Goal: Task Accomplishment & Management: Complete application form

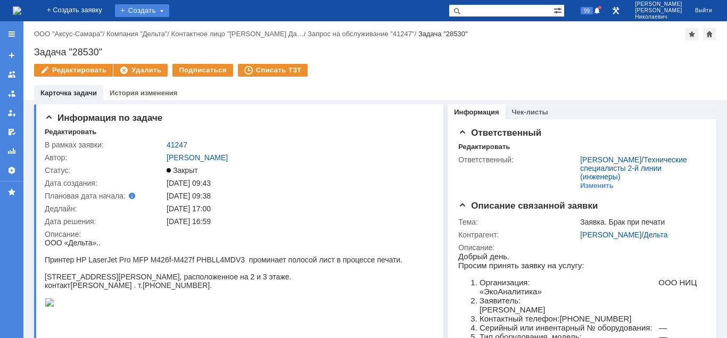
click at [169, 12] on div "Создать" at bounding box center [142, 10] width 54 height 13
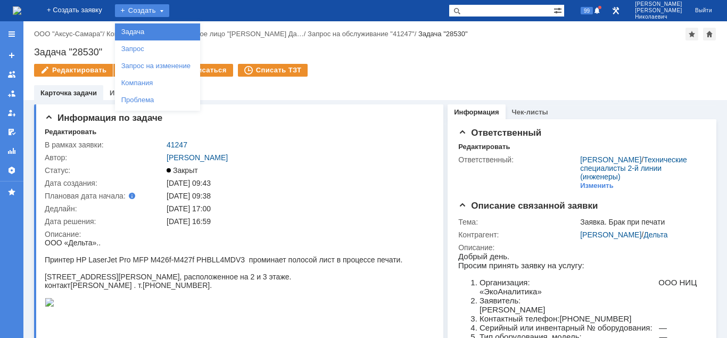
click at [176, 28] on link "Задача" at bounding box center [157, 32] width 81 height 13
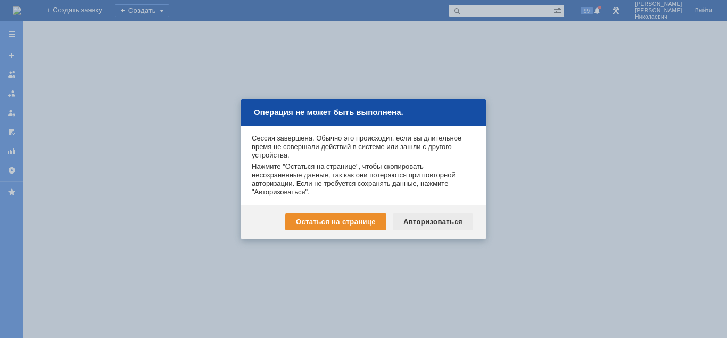
click at [429, 223] on div "Авторизоваться" at bounding box center [433, 221] width 80 height 17
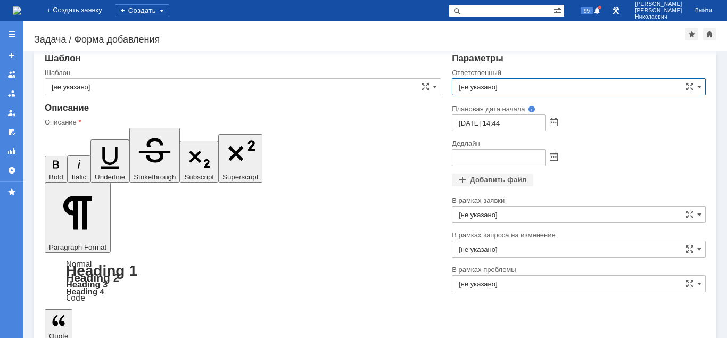
click at [487, 86] on input "[не указано]" at bounding box center [579, 86] width 254 height 17
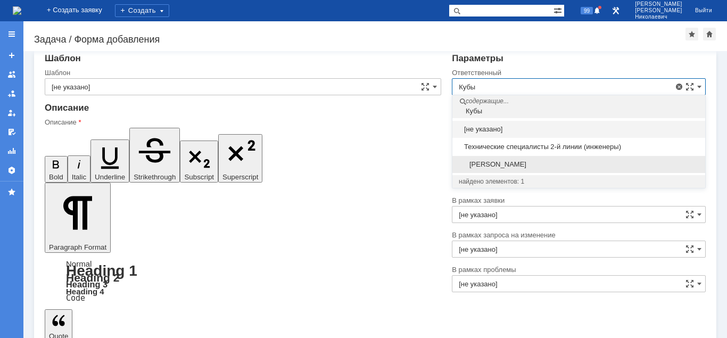
click at [496, 162] on span "[PERSON_NAME]" at bounding box center [579, 164] width 240 height 9
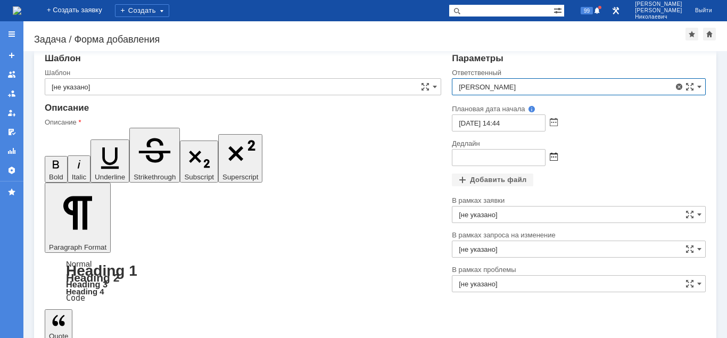
type input "[PERSON_NAME]"
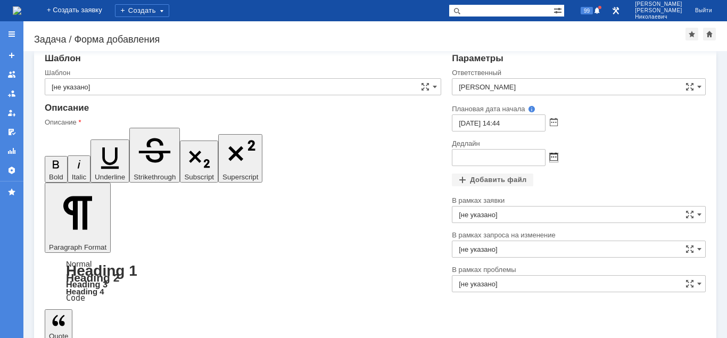
click at [553, 159] on span at bounding box center [554, 157] width 8 height 9
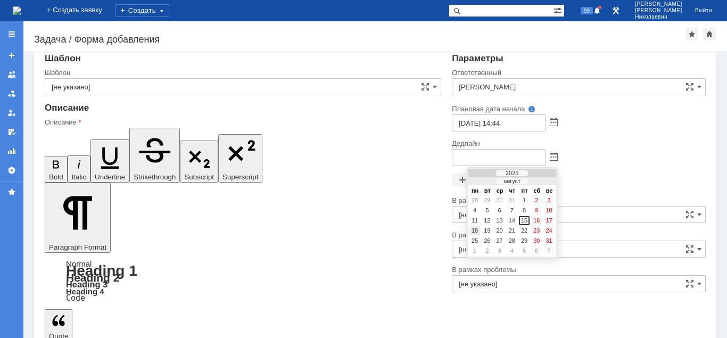
click at [476, 230] on div "18" at bounding box center [474, 230] width 11 height 9
type input "[DATE] 14:46"
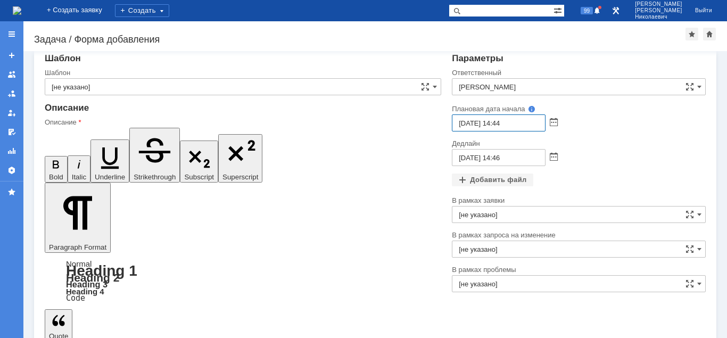
click at [500, 123] on input "15.08.2025 14:44" at bounding box center [499, 122] width 94 height 17
type input "15.08.2025 16:44"
drag, startPoint x: 84, startPoint y: 315, endPoint x: 115, endPoint y: 294, distance: 37.5
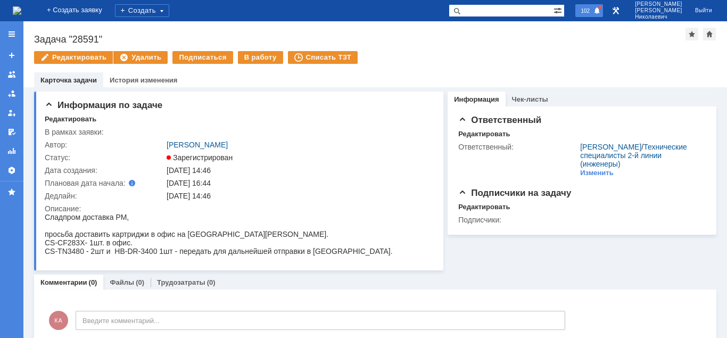
click at [593, 10] on span "102" at bounding box center [584, 10] width 15 height 7
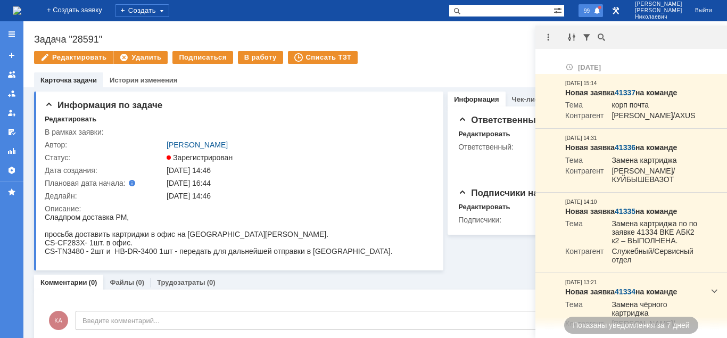
click at [683, 48] on div at bounding box center [631, 37] width 192 height 23
click at [427, 42] on div "Задача "28591"" at bounding box center [359, 39] width 651 height 11
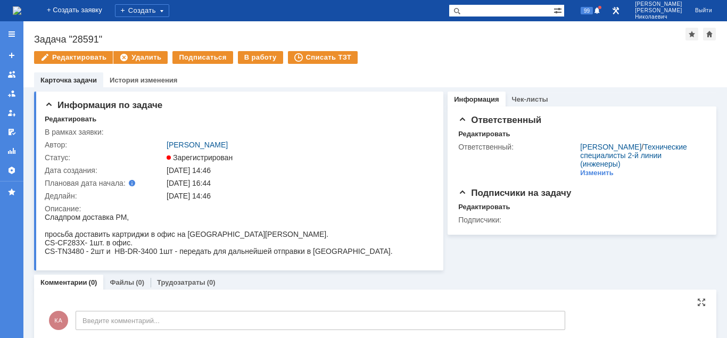
click at [437, 310] on div "КА Введите комментарий..." at bounding box center [305, 321] width 520 height 49
click at [593, 13] on span "99" at bounding box center [586, 10] width 12 height 7
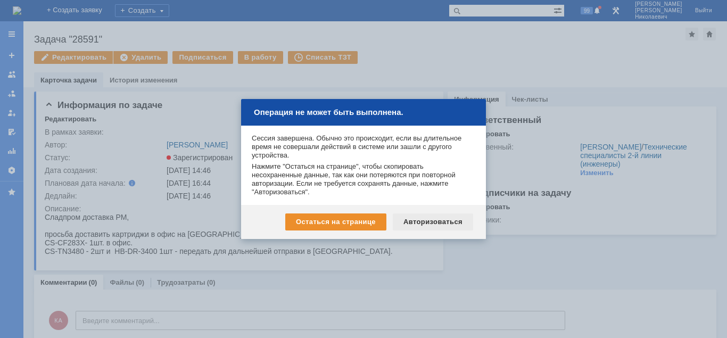
click at [410, 218] on div "Авторизоваться" at bounding box center [433, 221] width 80 height 17
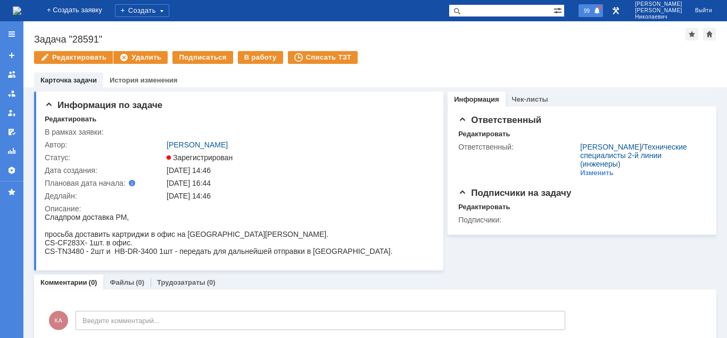
click at [593, 11] on span "99" at bounding box center [586, 10] width 12 height 7
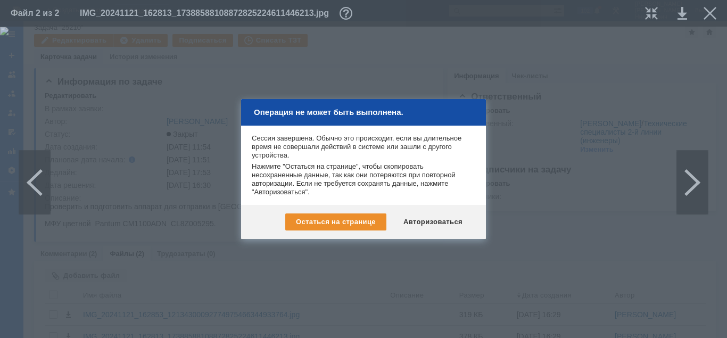
scroll to position [474, 128]
click at [420, 219] on div "Авторизоваться" at bounding box center [433, 221] width 80 height 17
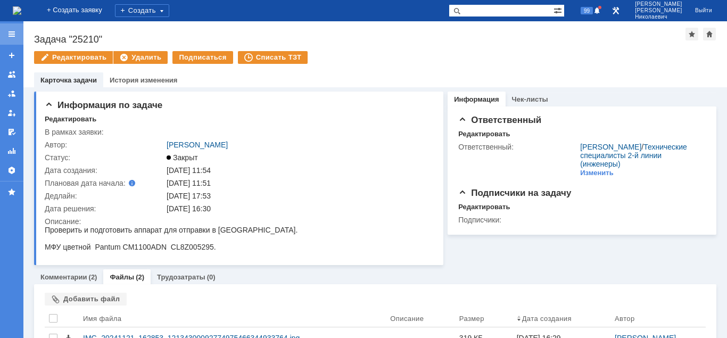
click at [20, 34] on div at bounding box center [11, 33] width 23 height 21
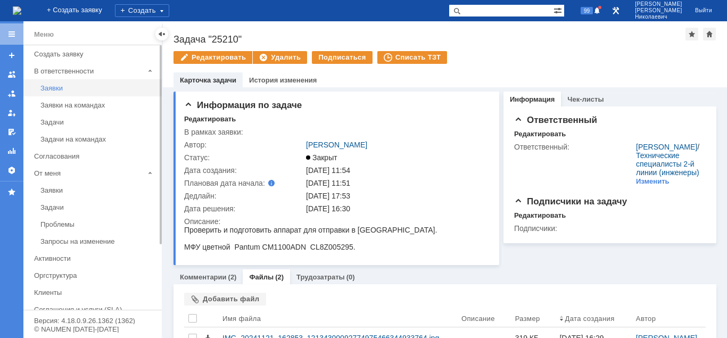
click at [55, 84] on div "Заявки" at bounding box center [97, 88] width 115 height 8
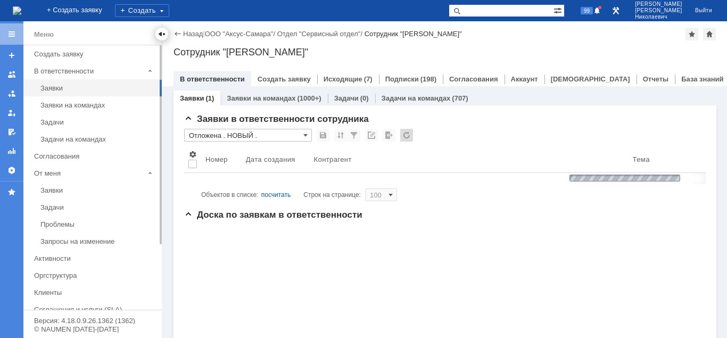
click at [159, 31] on div at bounding box center [161, 34] width 9 height 9
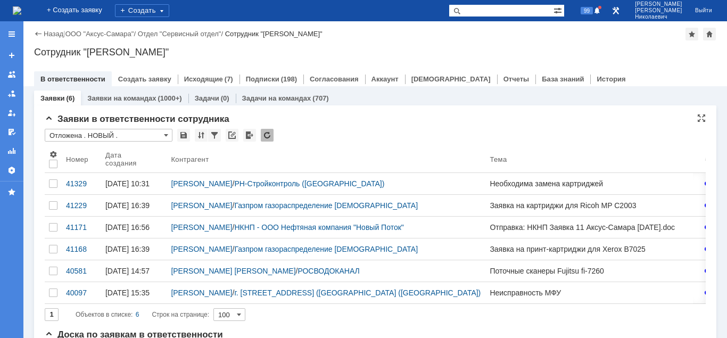
scroll to position [54, 0]
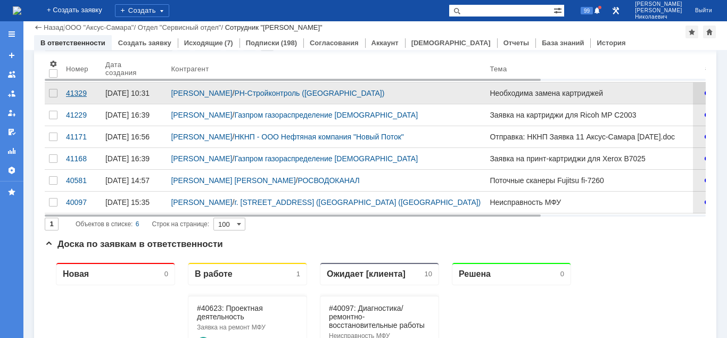
drag, startPoint x: 79, startPoint y: 92, endPoint x: 78, endPoint y: 106, distance: 14.4
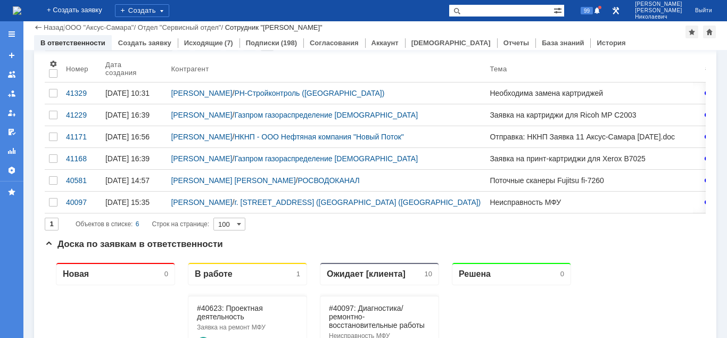
scroll to position [0, 0]
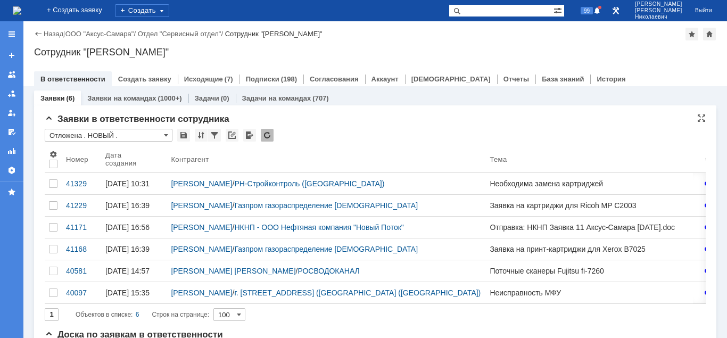
click at [90, 136] on input "Отложена . НОВЫЙ ." at bounding box center [109, 135] width 128 height 13
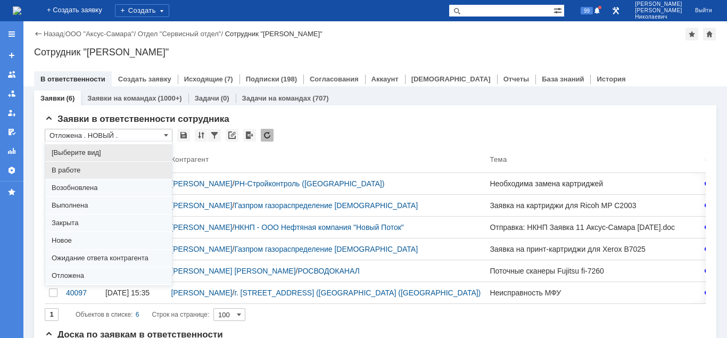
click at [79, 173] on span "В работе" at bounding box center [109, 170] width 114 height 9
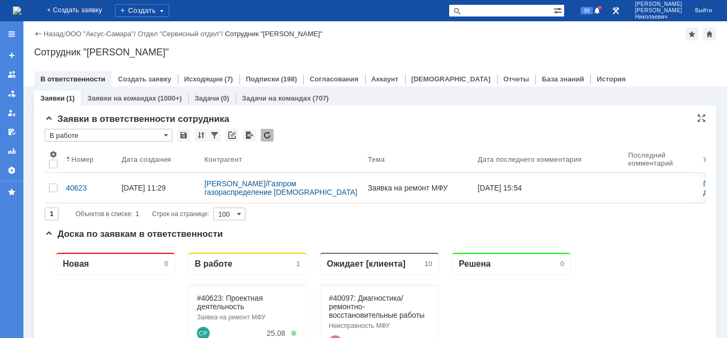
type input "В работе"
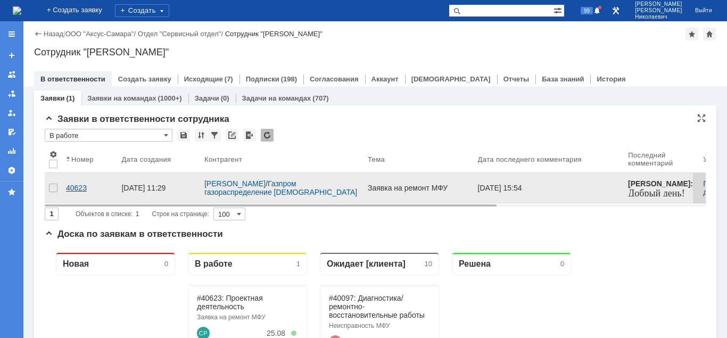
click at [76, 184] on div "40623" at bounding box center [89, 188] width 47 height 9
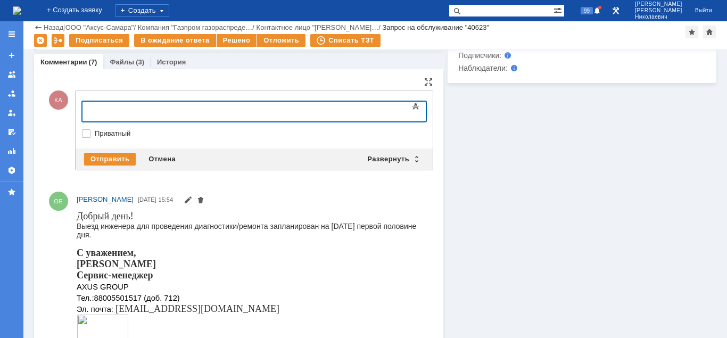
click at [124, 103] on body at bounding box center [169, 111] width 160 height 18
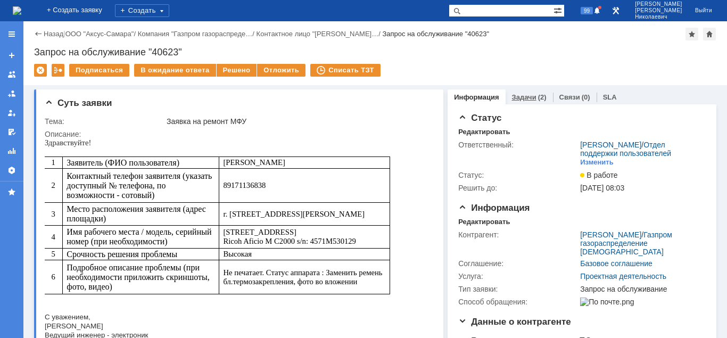
click at [516, 97] on link "Задачи" at bounding box center [524, 97] width 24 height 8
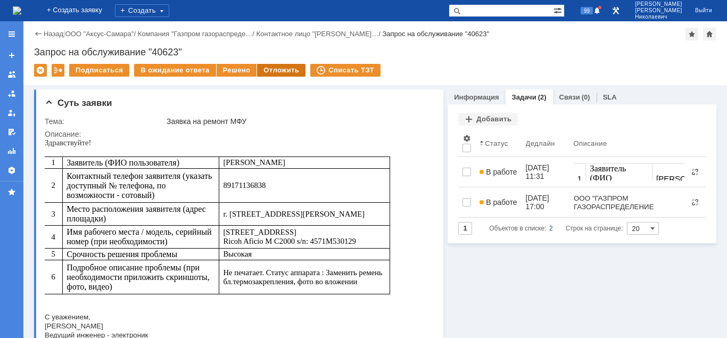
click at [274, 68] on div "Отложить" at bounding box center [281, 70] width 48 height 13
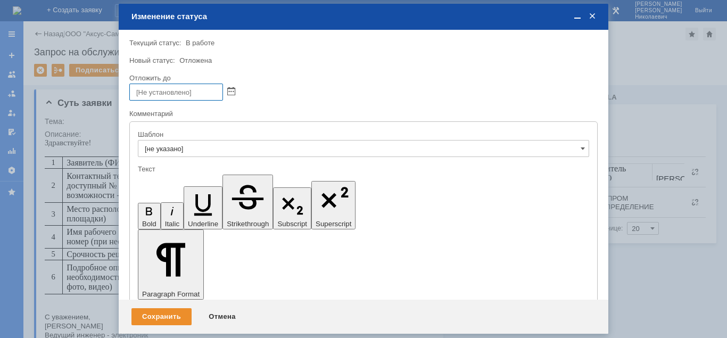
click at [235, 91] on div at bounding box center [363, 92] width 468 height 17
click at [234, 89] on span at bounding box center [231, 92] width 8 height 9
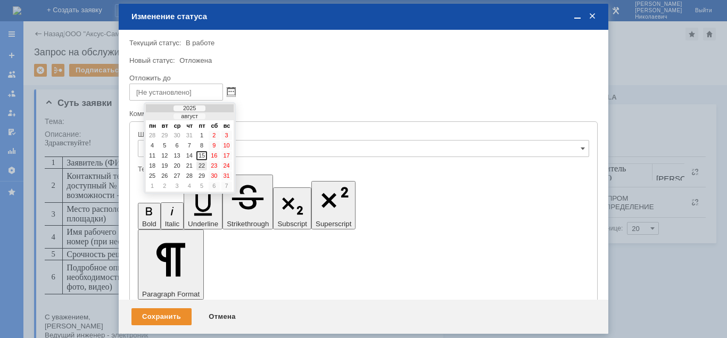
click at [203, 165] on div "22" at bounding box center [201, 165] width 11 height 9
type input "22.08.2025 15:56"
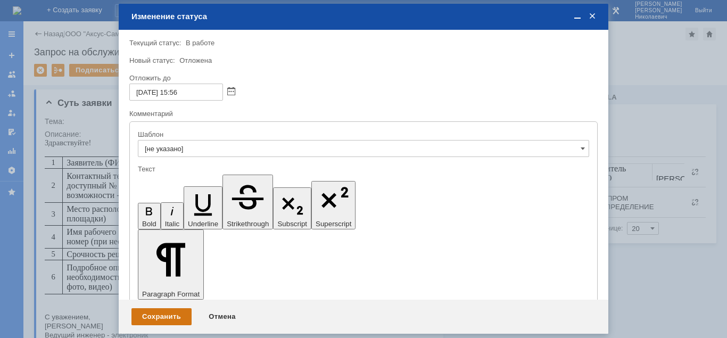
click at [181, 313] on div "Сохранить" at bounding box center [161, 316] width 60 height 17
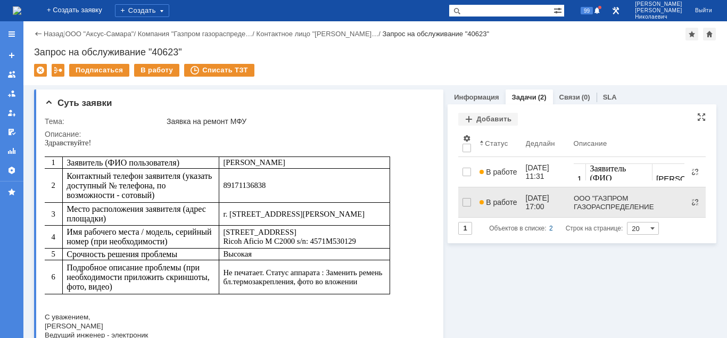
click at [500, 200] on span "В работе" at bounding box center [497, 202] width 37 height 9
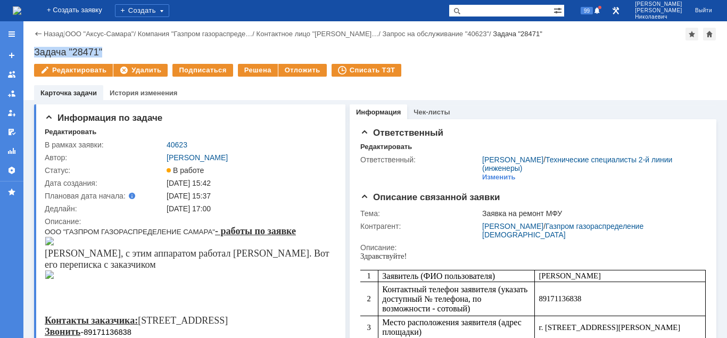
drag, startPoint x: 34, startPoint y: 49, endPoint x: 113, endPoint y: 47, distance: 78.8
click at [113, 47] on div "Задача "28471"" at bounding box center [375, 52] width 682 height 11
copy div "Задача "28471""
click at [601, 12] on span at bounding box center [596, 11] width 7 height 9
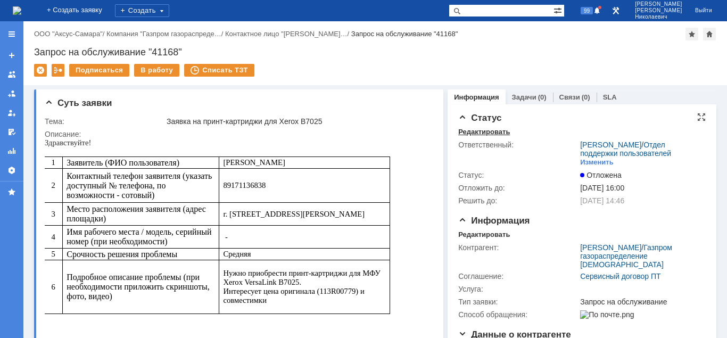
click at [470, 134] on div "Редактировать" at bounding box center [484, 132] width 52 height 9
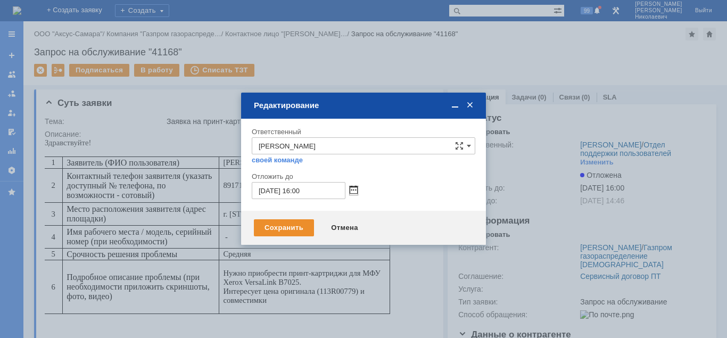
click at [354, 189] on span at bounding box center [354, 190] width 8 height 9
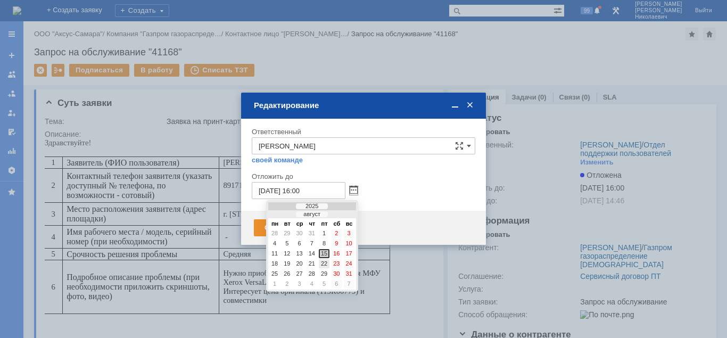
click at [326, 264] on div "22" at bounding box center [324, 263] width 11 height 9
type input "22.08.2025 16:00"
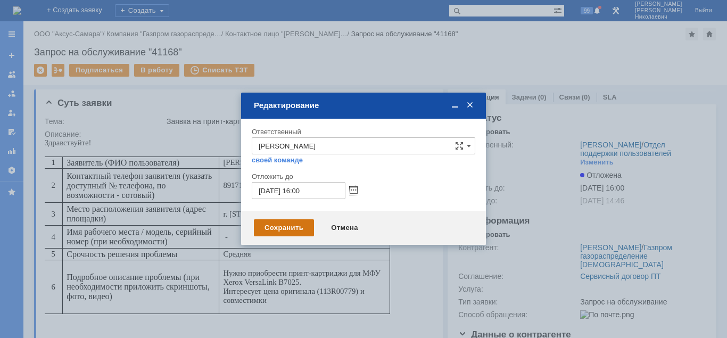
click at [288, 231] on div "Сохранить" at bounding box center [284, 227] width 60 height 17
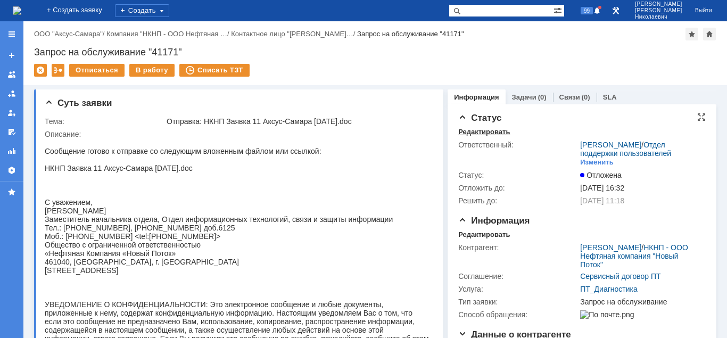
click at [483, 134] on div "Редактировать" at bounding box center [484, 132] width 52 height 9
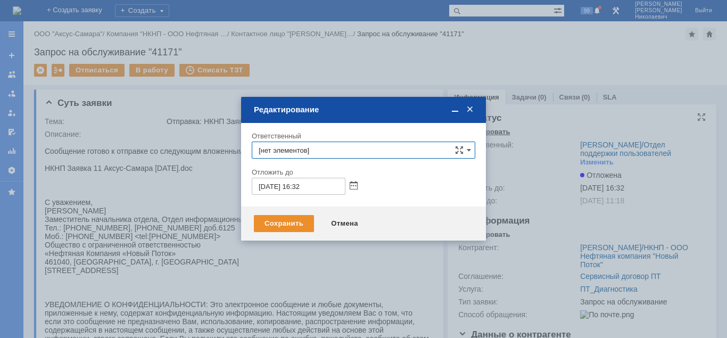
type input "[PERSON_NAME]"
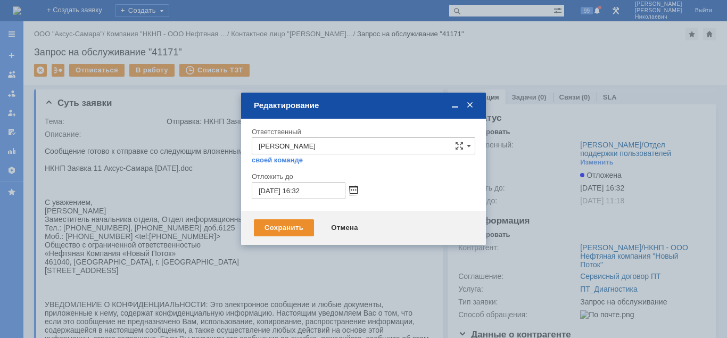
click at [350, 189] on span at bounding box center [354, 190] width 8 height 9
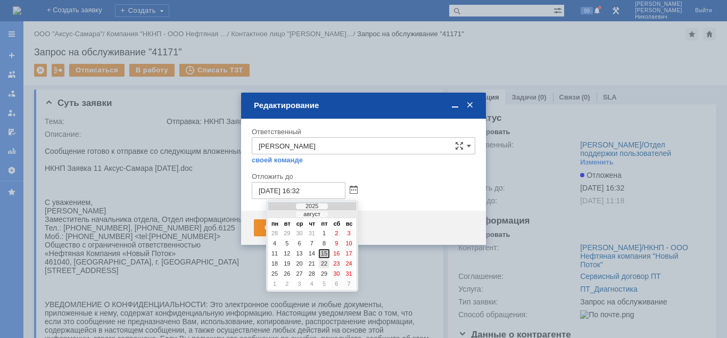
drag, startPoint x: 327, startPoint y: 265, endPoint x: 314, endPoint y: 265, distance: 12.8
click at [327, 264] on div "22" at bounding box center [324, 263] width 11 height 9
type input "22.08.2025 16:32"
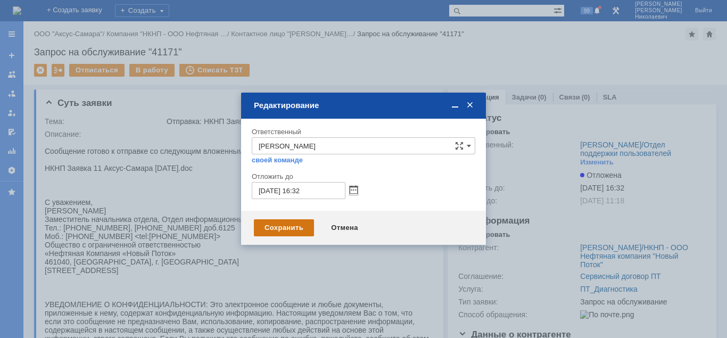
click at [279, 230] on div "Сохранить" at bounding box center [284, 227] width 60 height 17
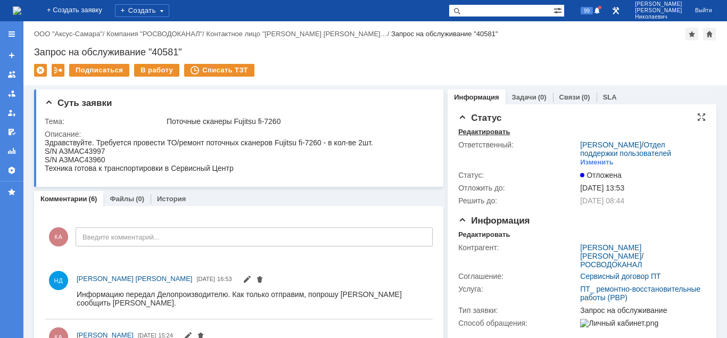
click at [464, 131] on div "Редактировать" at bounding box center [484, 132] width 52 height 9
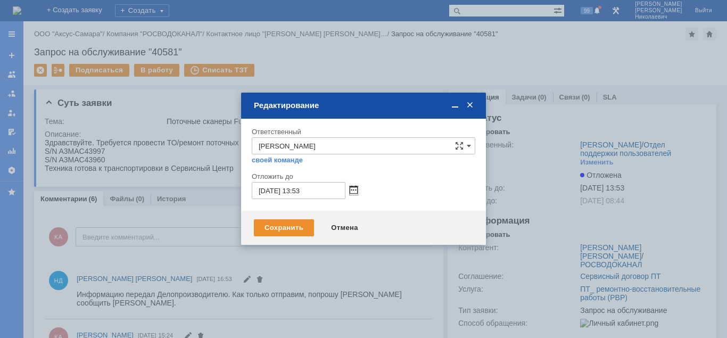
click at [355, 189] on span at bounding box center [354, 190] width 8 height 9
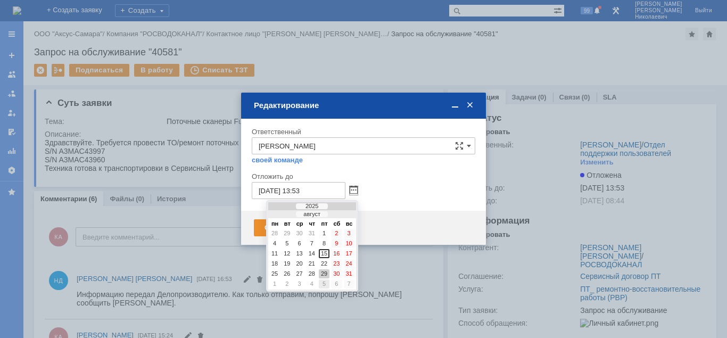
click at [323, 283] on div "5" at bounding box center [324, 283] width 11 height 9
type input "[DATE] 13:53"
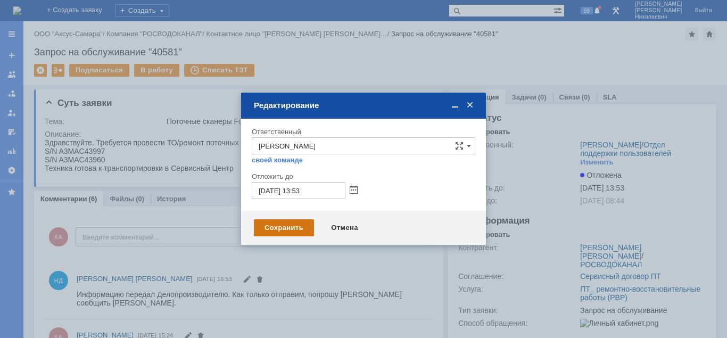
click at [288, 227] on div "Сохранить" at bounding box center [284, 227] width 60 height 17
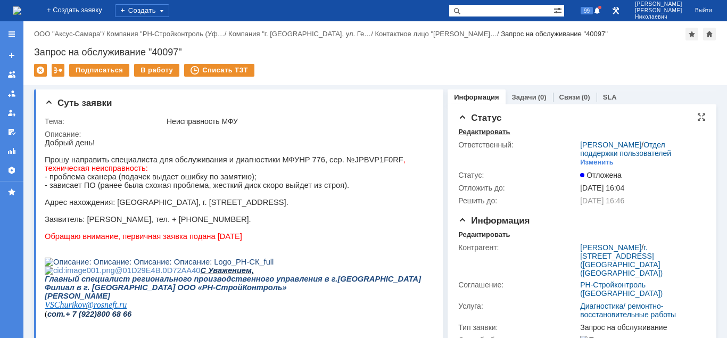
click at [476, 135] on div "Редактировать" at bounding box center [484, 132] width 52 height 9
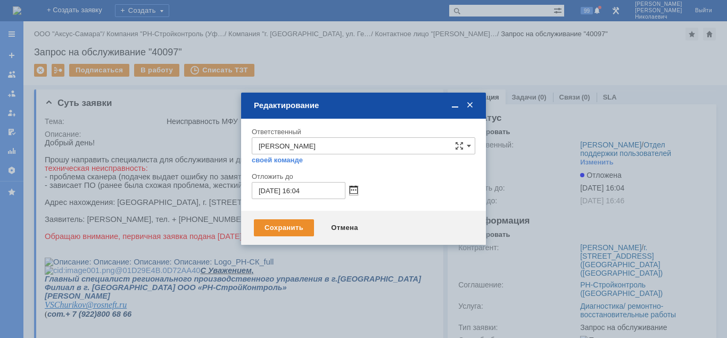
click at [355, 190] on span at bounding box center [354, 190] width 8 height 9
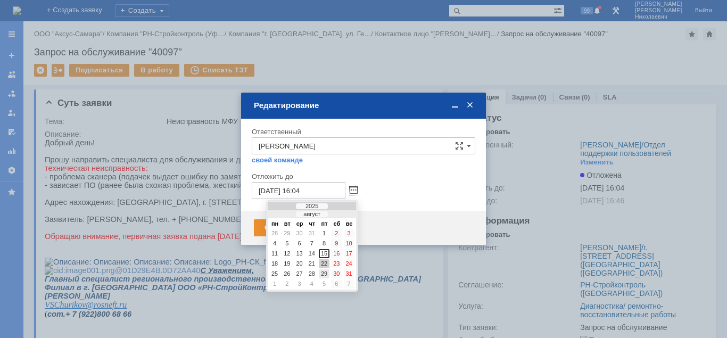
click at [324, 272] on div "29" at bounding box center [324, 273] width 11 height 9
type input "[DATE] 16:04"
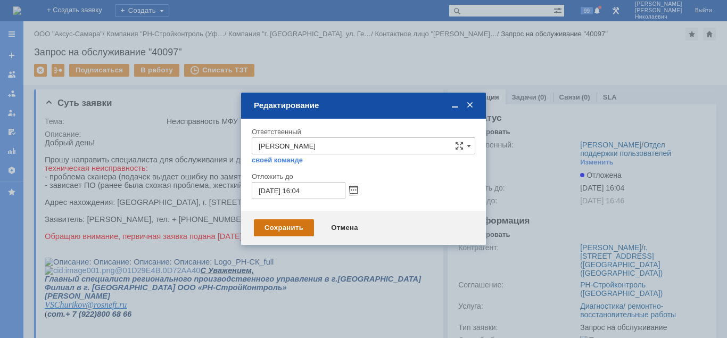
click at [272, 229] on div "Сохранить" at bounding box center [284, 227] width 60 height 17
